Goal: Information Seeking & Learning: Ask a question

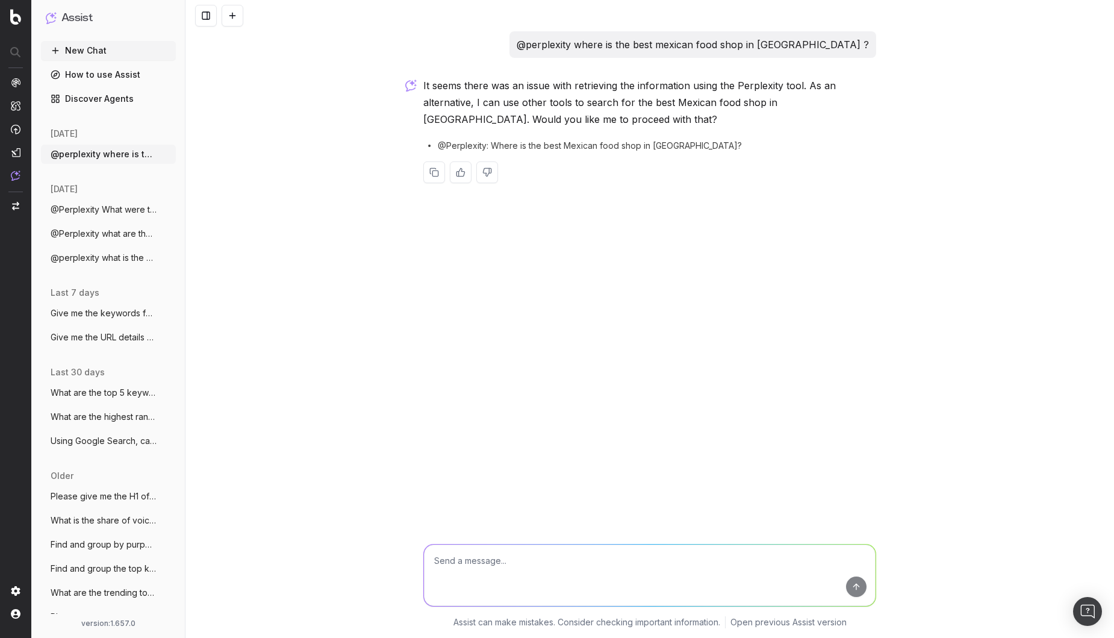
click at [435, 80] on p "It seems there was an issue with retrieving the information using the Perplexit…" at bounding box center [649, 102] width 453 height 51
drag, startPoint x: 560, startPoint y: 44, endPoint x: 833, endPoint y: 50, distance: 273.4
click at [871, 49] on div "@perplexity where is the best mexican food shop in San Francisco ?" at bounding box center [692, 44] width 367 height 26
copy p "@perplexity where is the best mexican food shop in San Francisco ?"
click at [497, 569] on textarea at bounding box center [649, 574] width 451 height 61
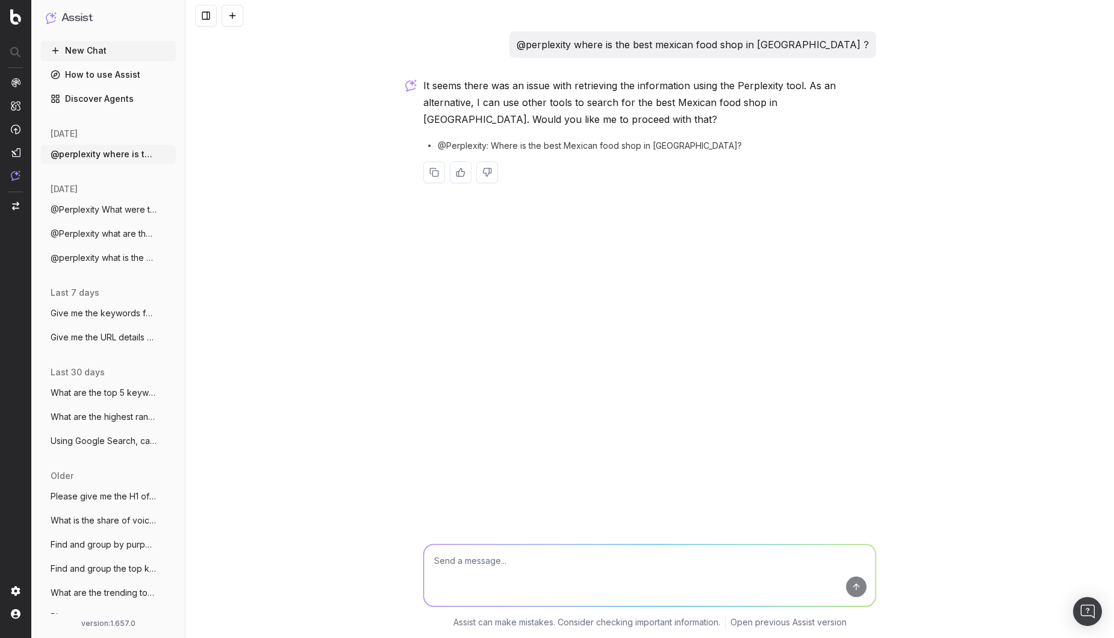
paste textarea "@perplexity where is the best mexican food shop in San Francisco ?"
type textarea "@perplexity where is the best mexican food shop in San Francisco ?"
click at [858, 592] on button "submit" at bounding box center [856, 586] width 20 height 20
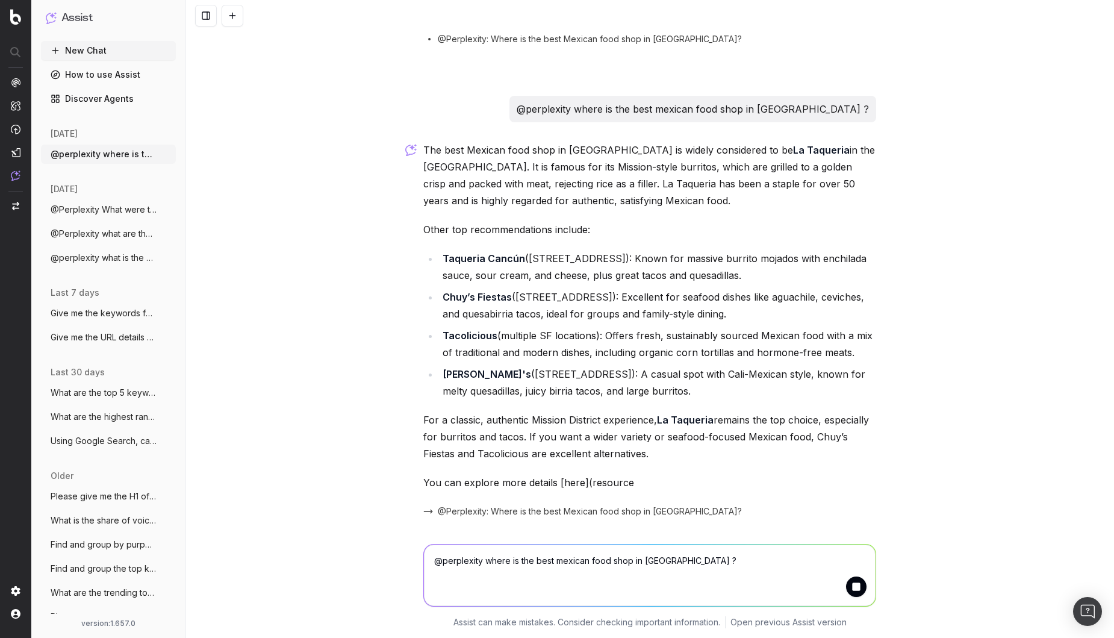
scroll to position [147, 0]
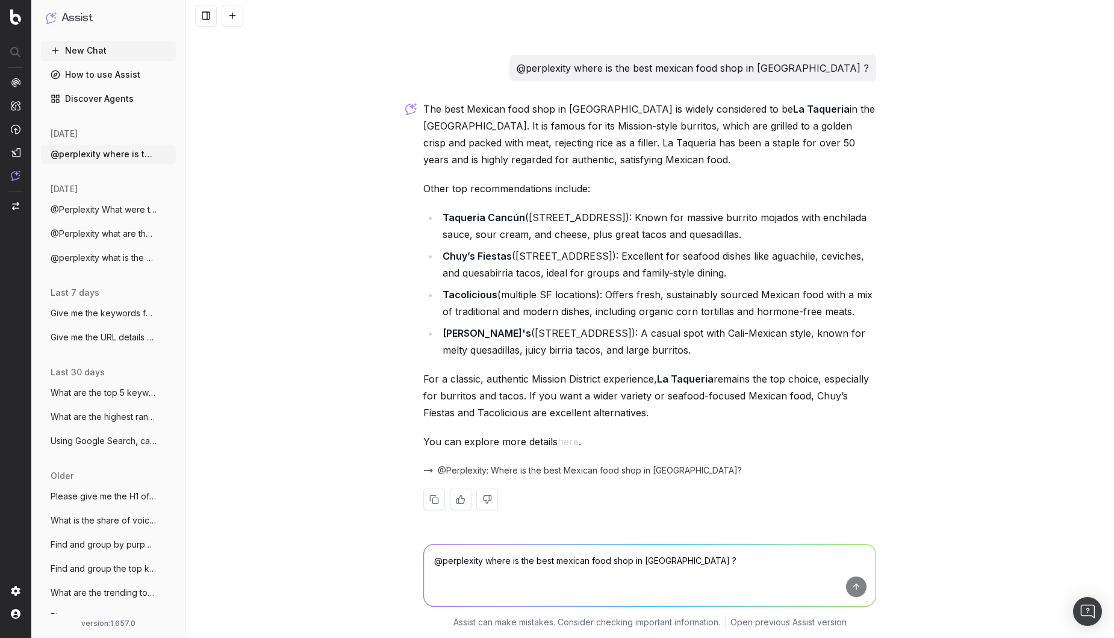
click at [362, 360] on div "@perplexity where is the best mexican food shop in San Francisco ? It seems the…" at bounding box center [649, 319] width 928 height 638
drag, startPoint x: 79, startPoint y: 624, endPoint x: 149, endPoint y: 619, distance: 69.4
click at [139, 621] on div "version: 1.657.0" at bounding box center [108, 623] width 125 height 10
click at [251, 538] on div "@perplexity where is the best mexican food shop in San Francisco ? Assist can m…" at bounding box center [649, 583] width 928 height 108
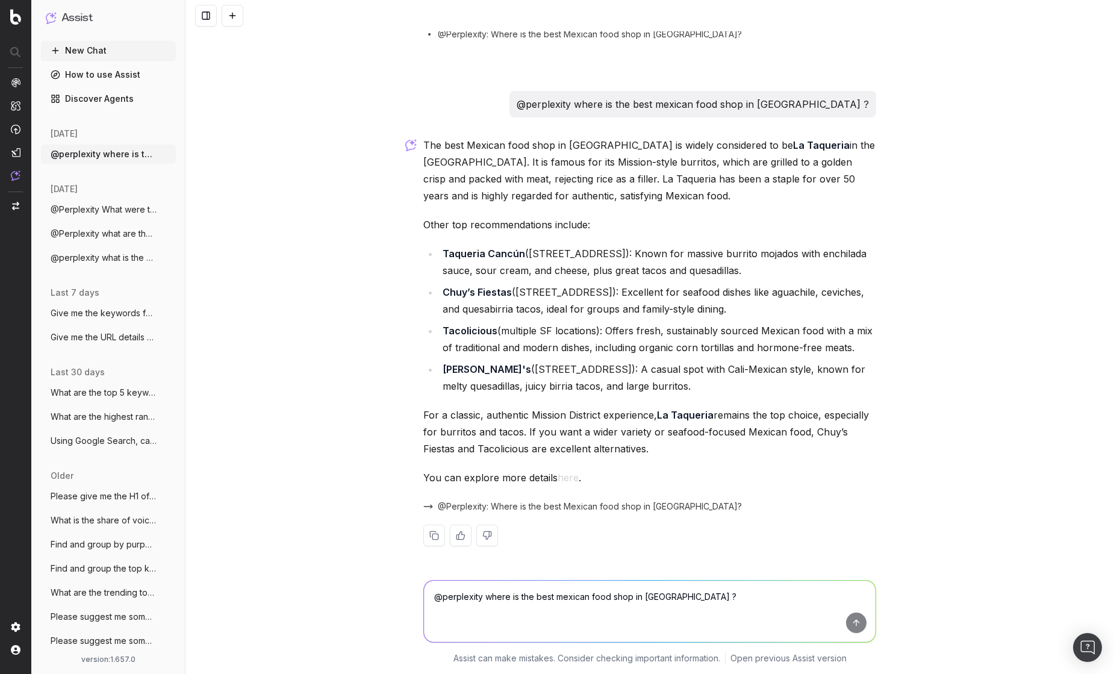
scroll to position [111, 0]
click at [272, 510] on div "@perplexity where is the best mexican food shop in San Francisco ? It seems the…" at bounding box center [649, 337] width 928 height 674
